Goal: Transaction & Acquisition: Purchase product/service

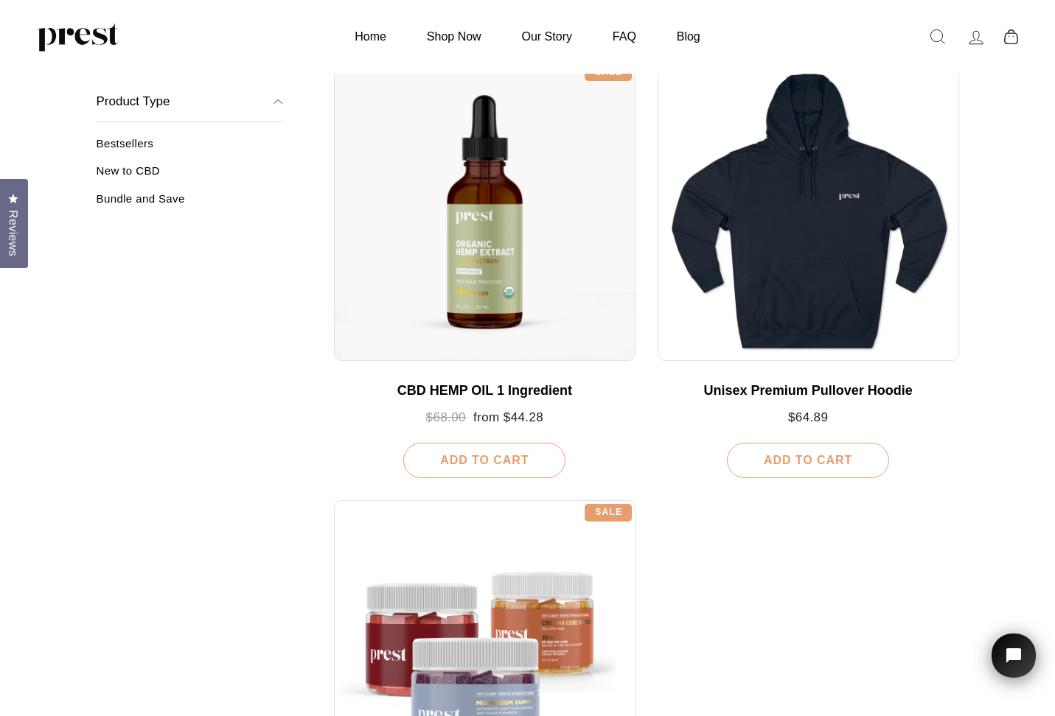
scroll to position [223, 0]
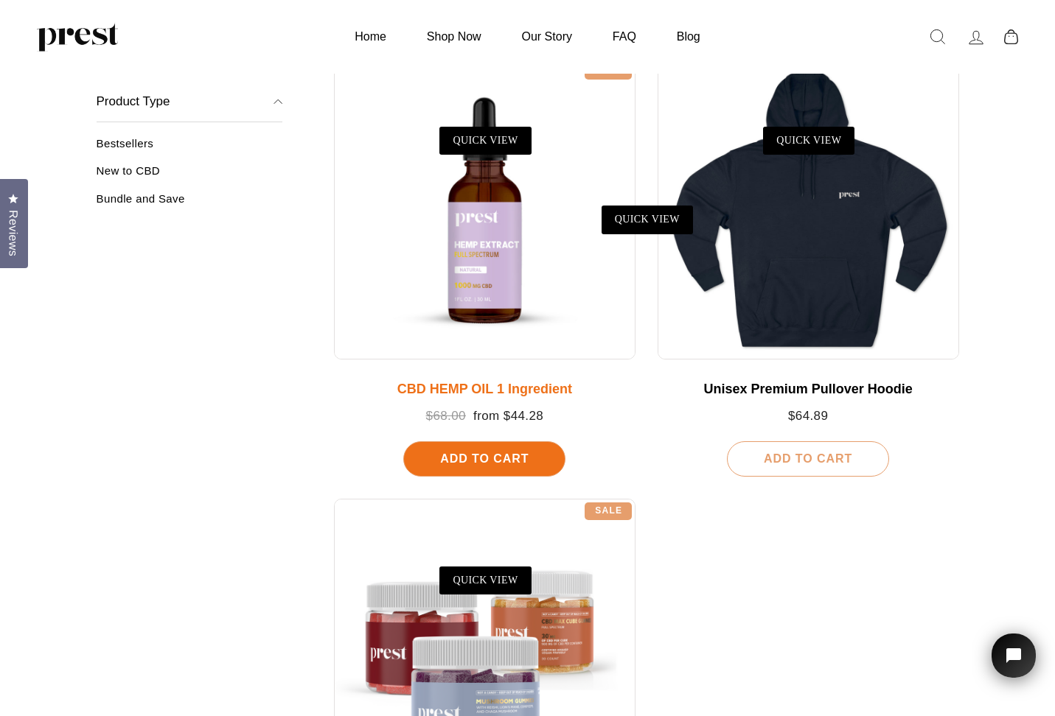
click at [409, 321] on div at bounding box center [484, 208] width 301 height 301
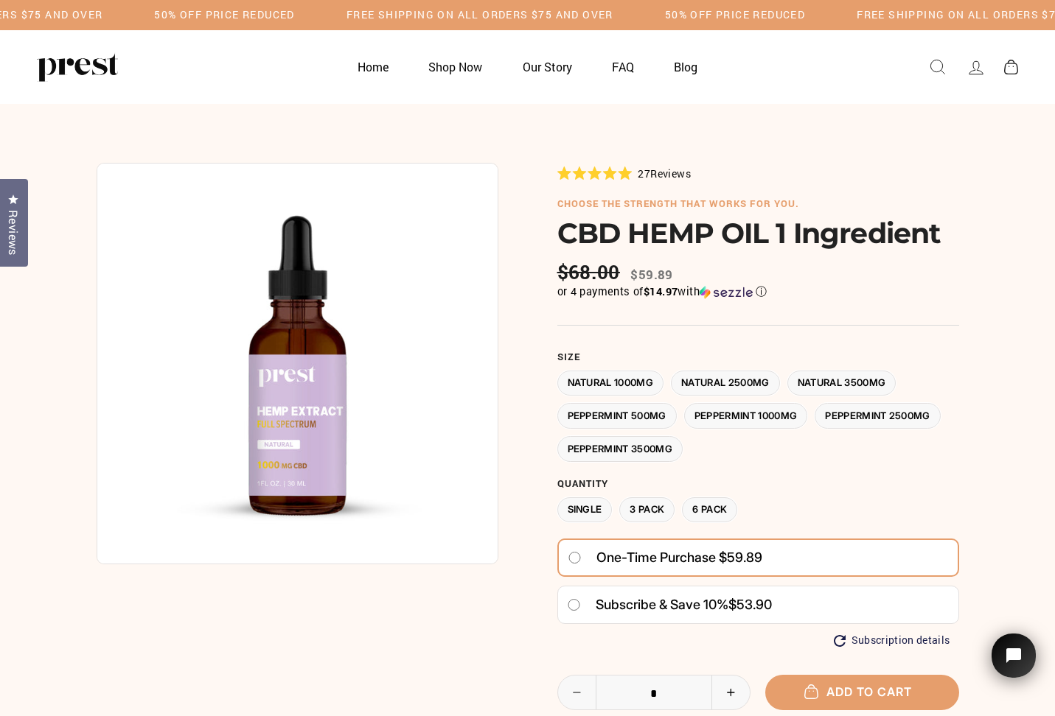
click at [657, 498] on label "3 Pack" at bounding box center [646, 510] width 55 height 26
click at [856, 412] on label "Peppermint 2500MG" at bounding box center [877, 416] width 126 height 26
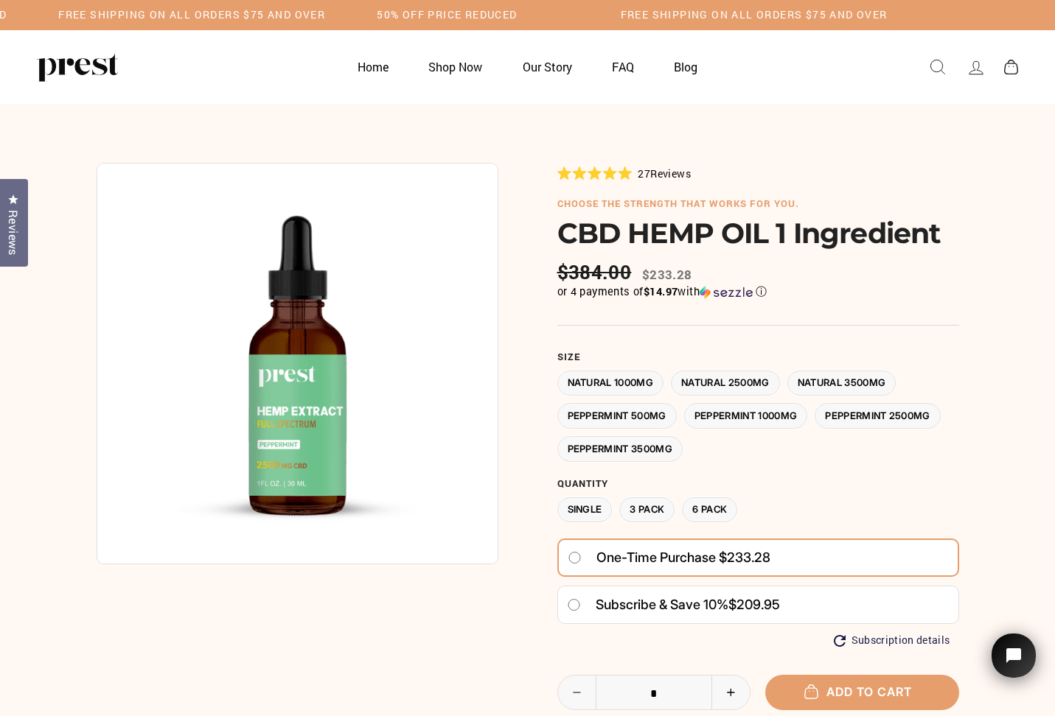
click at [630, 377] on label "Natural 1000MG" at bounding box center [610, 384] width 107 height 26
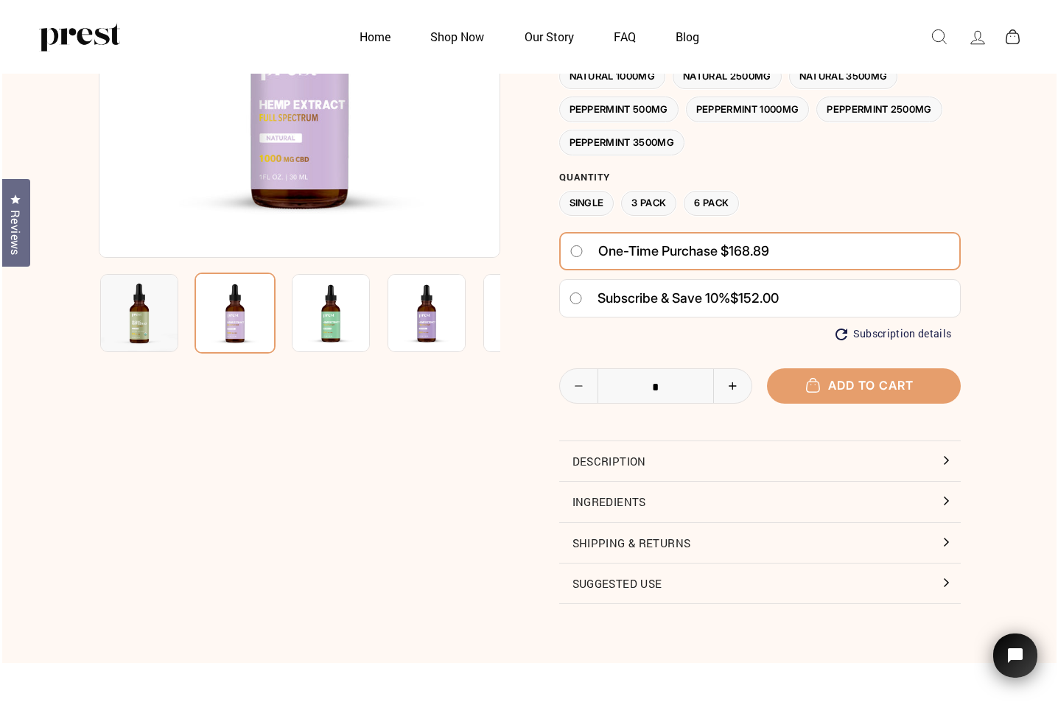
scroll to position [234, 0]
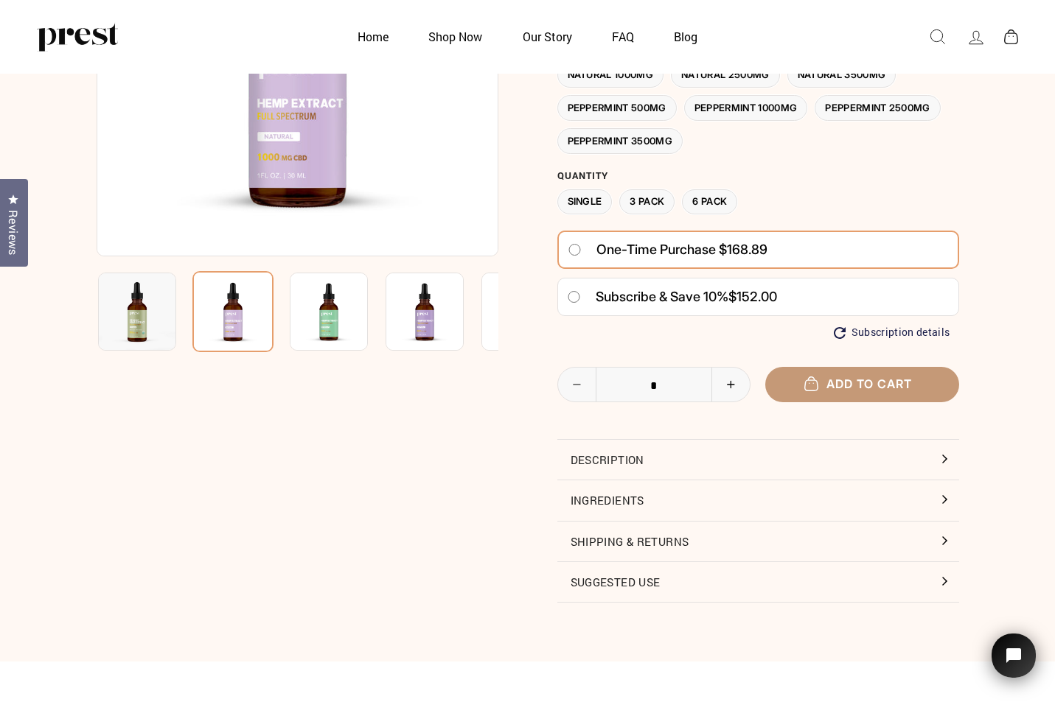
click at [842, 377] on span "Add to cart" at bounding box center [861, 384] width 100 height 15
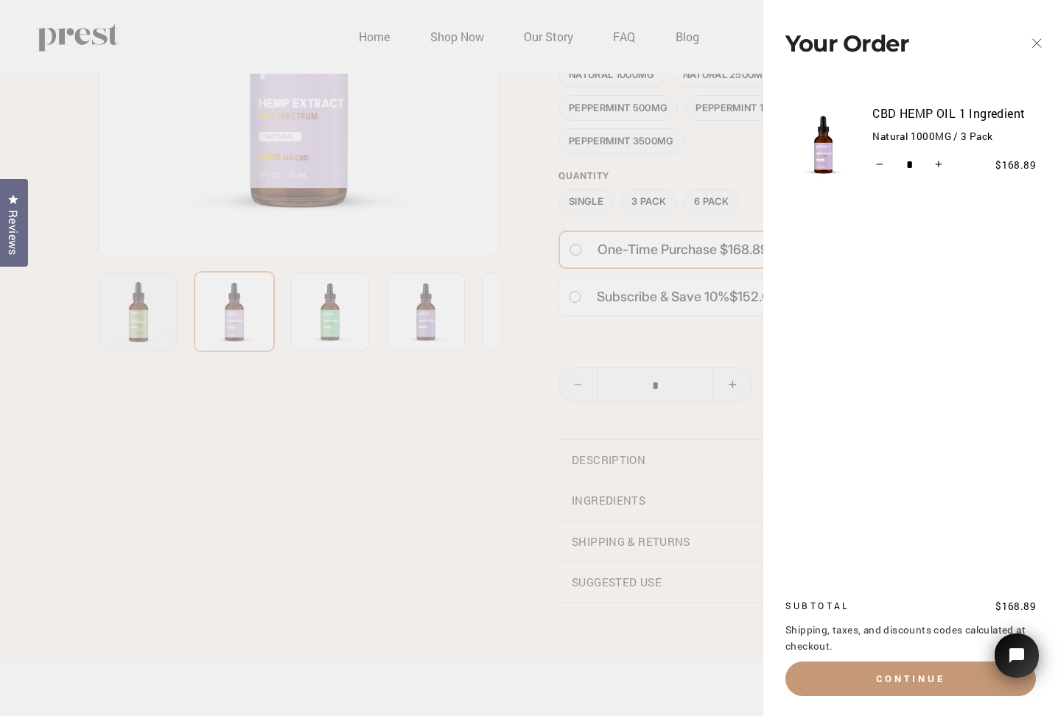
click at [904, 674] on button "Continue" at bounding box center [911, 679] width 251 height 34
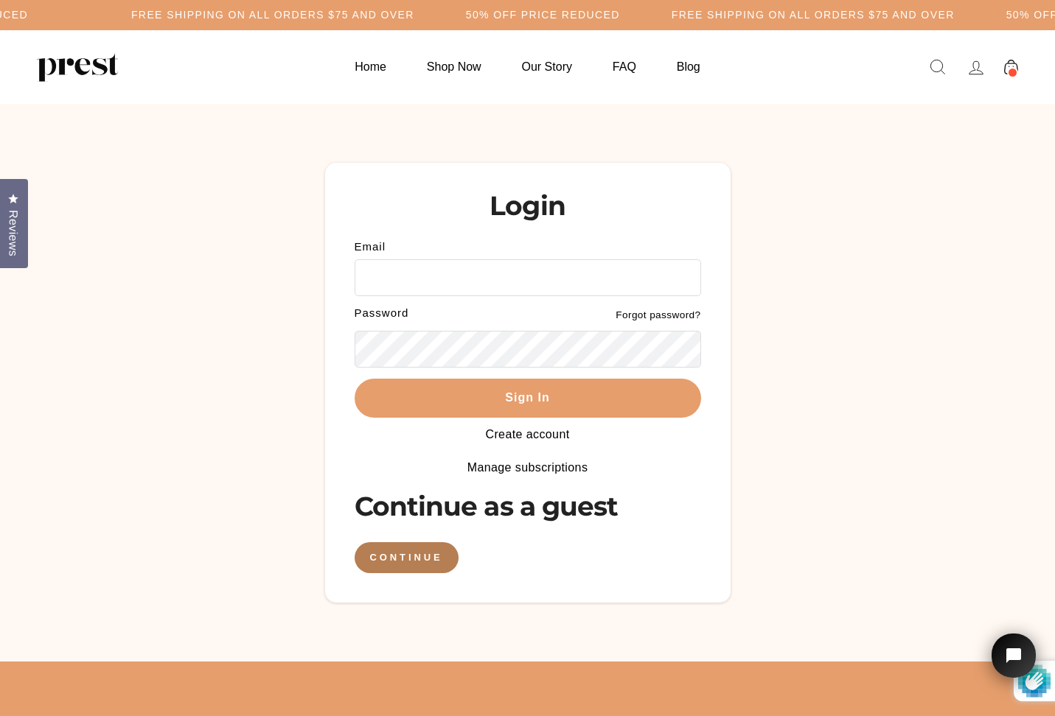
type input "**********"
click at [527, 396] on button "Sign In" at bounding box center [527, 398] width 346 height 39
